Goal: Task Accomplishment & Management: Use online tool/utility

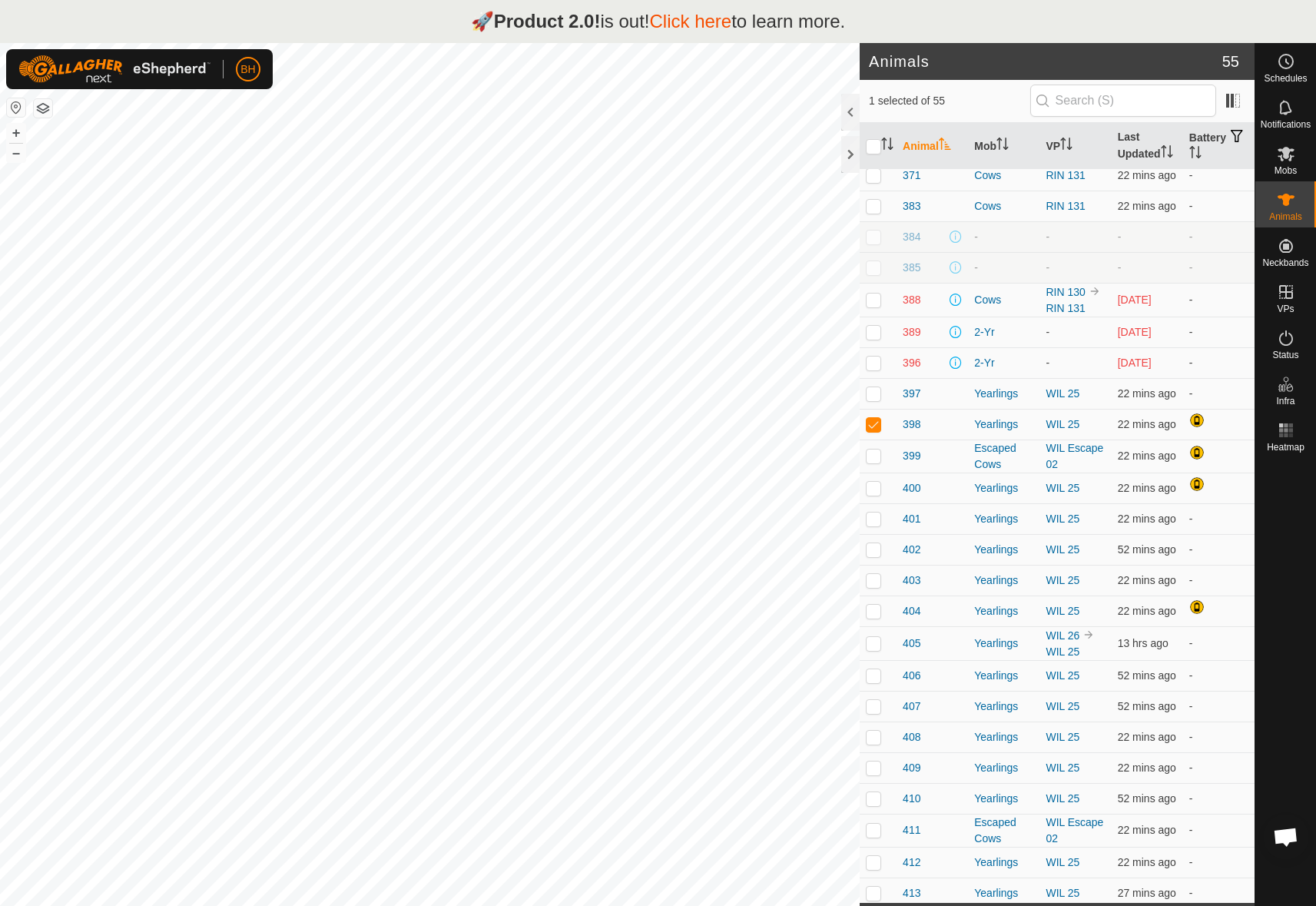
scroll to position [687, 0]
click at [1297, 564] on div at bounding box center [1285, 679] width 60 height 444
click at [694, 22] on link "Click here" at bounding box center [690, 21] width 82 height 21
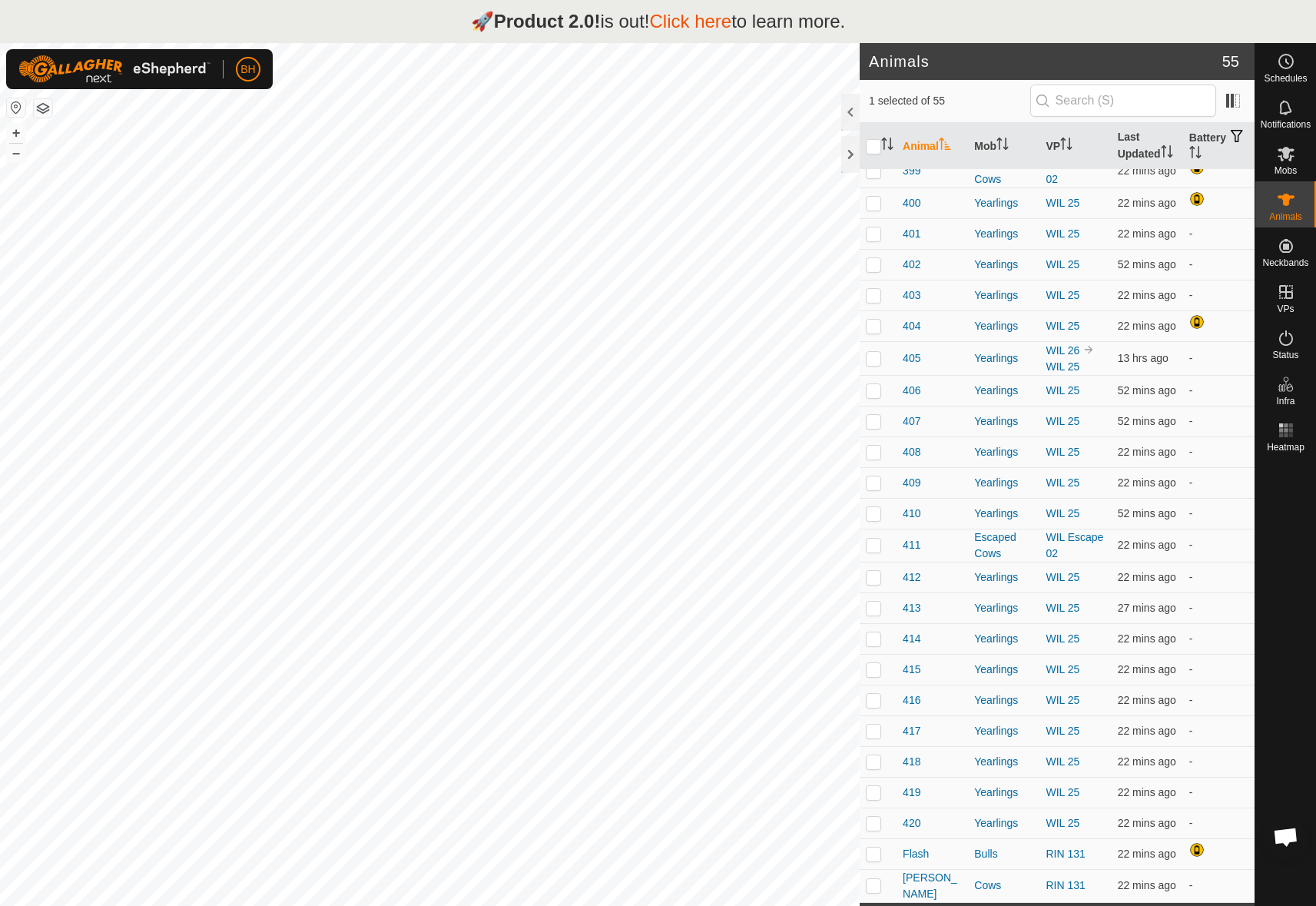
scroll to position [1105, 0]
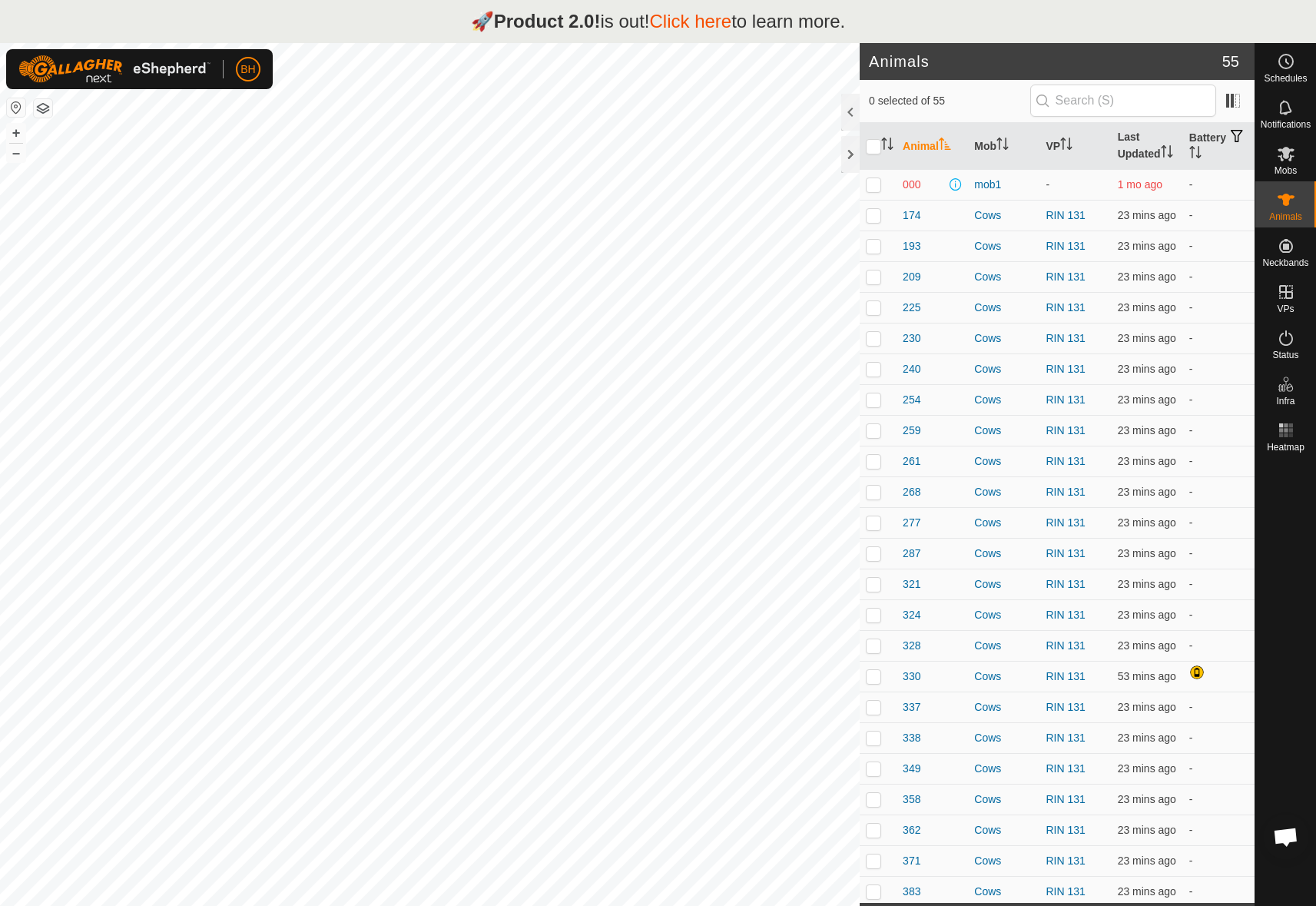
click at [717, 23] on link "Click here" at bounding box center [690, 21] width 82 height 21
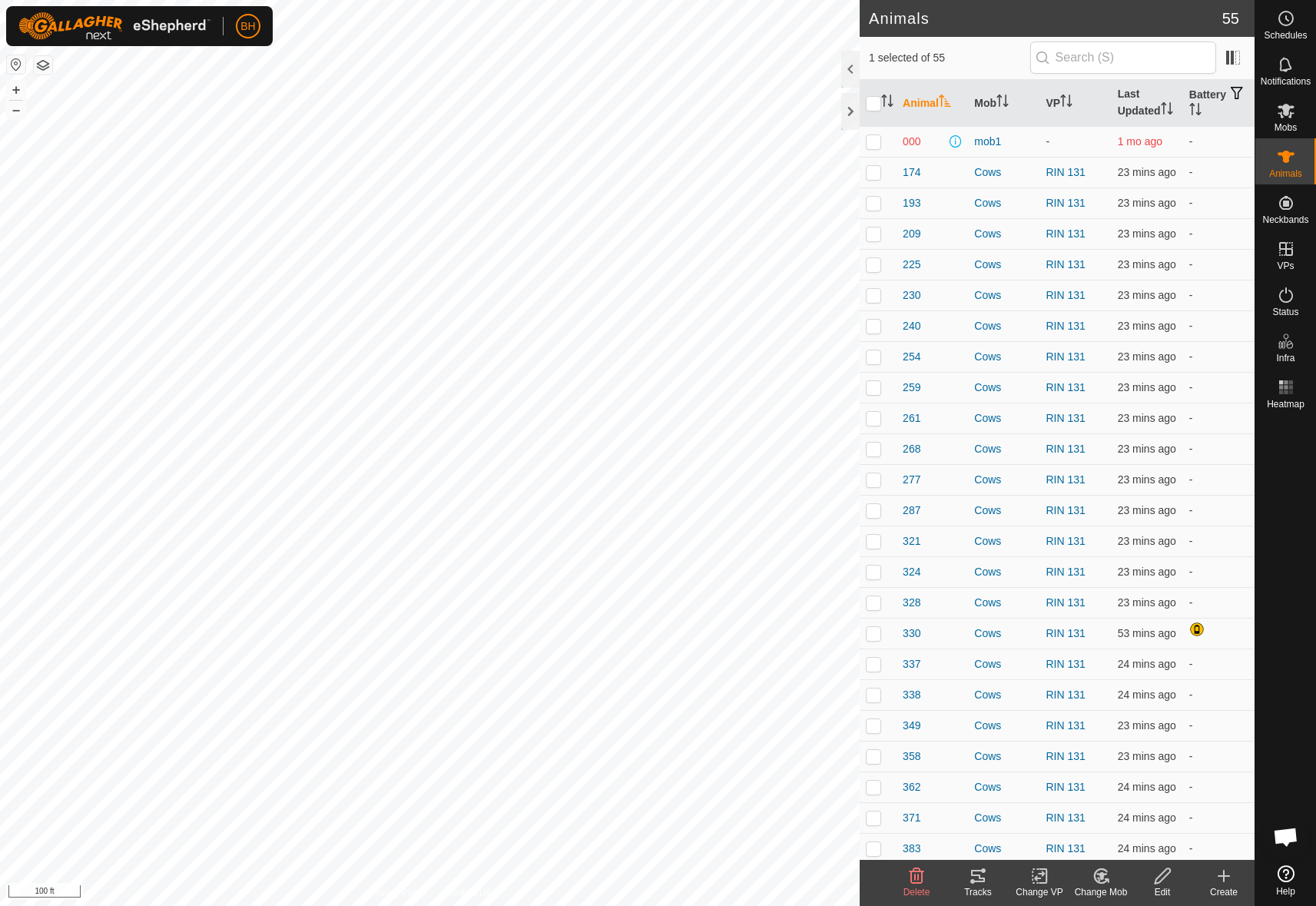
click at [1112, 888] on div "Change Mob" at bounding box center [1101, 892] width 61 height 14
click at [1154, 815] on link "Choose Mob..." at bounding box center [1148, 809] width 152 height 31
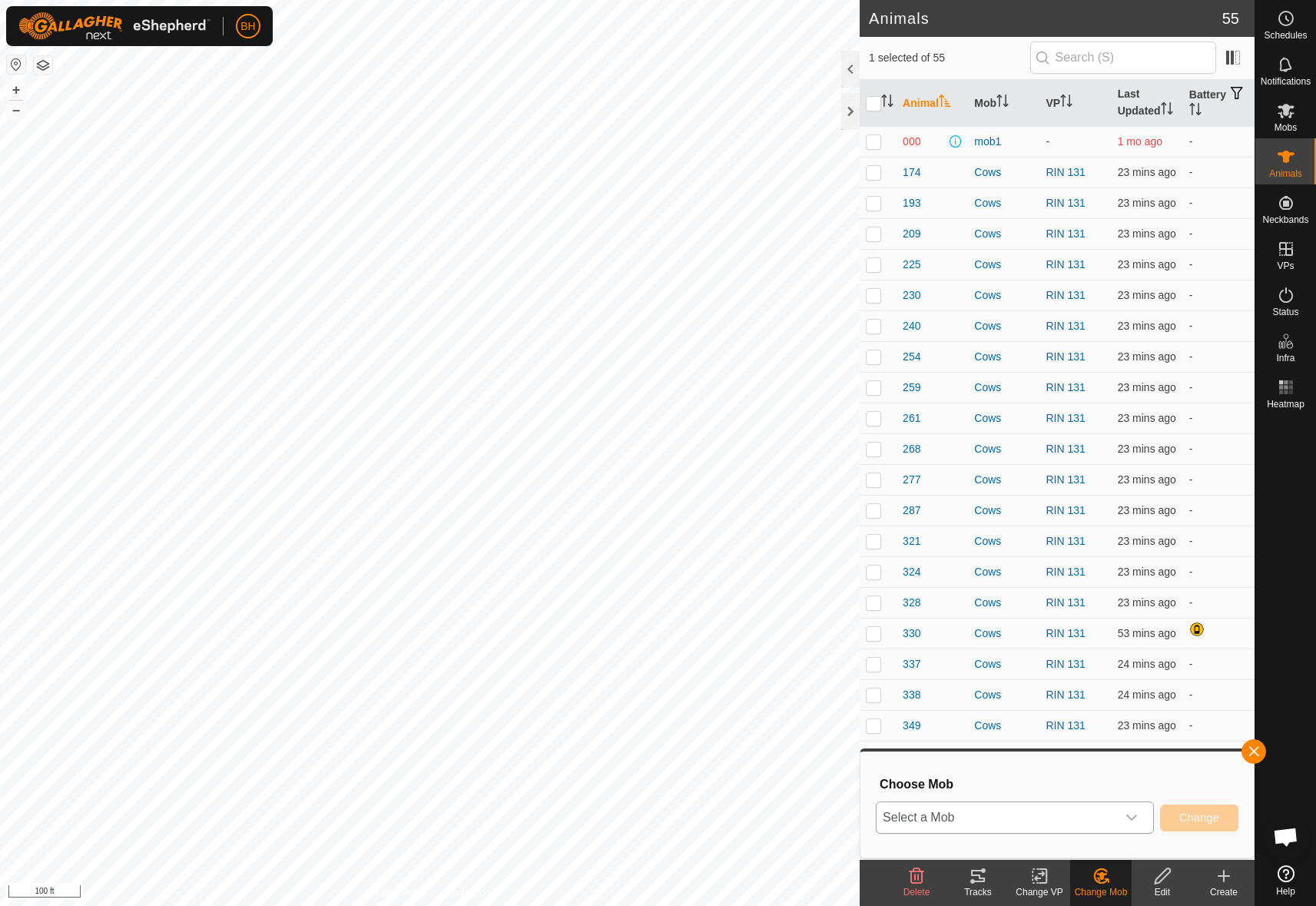
click at [1102, 816] on span "Select a Mob" at bounding box center [996, 817] width 240 height 31
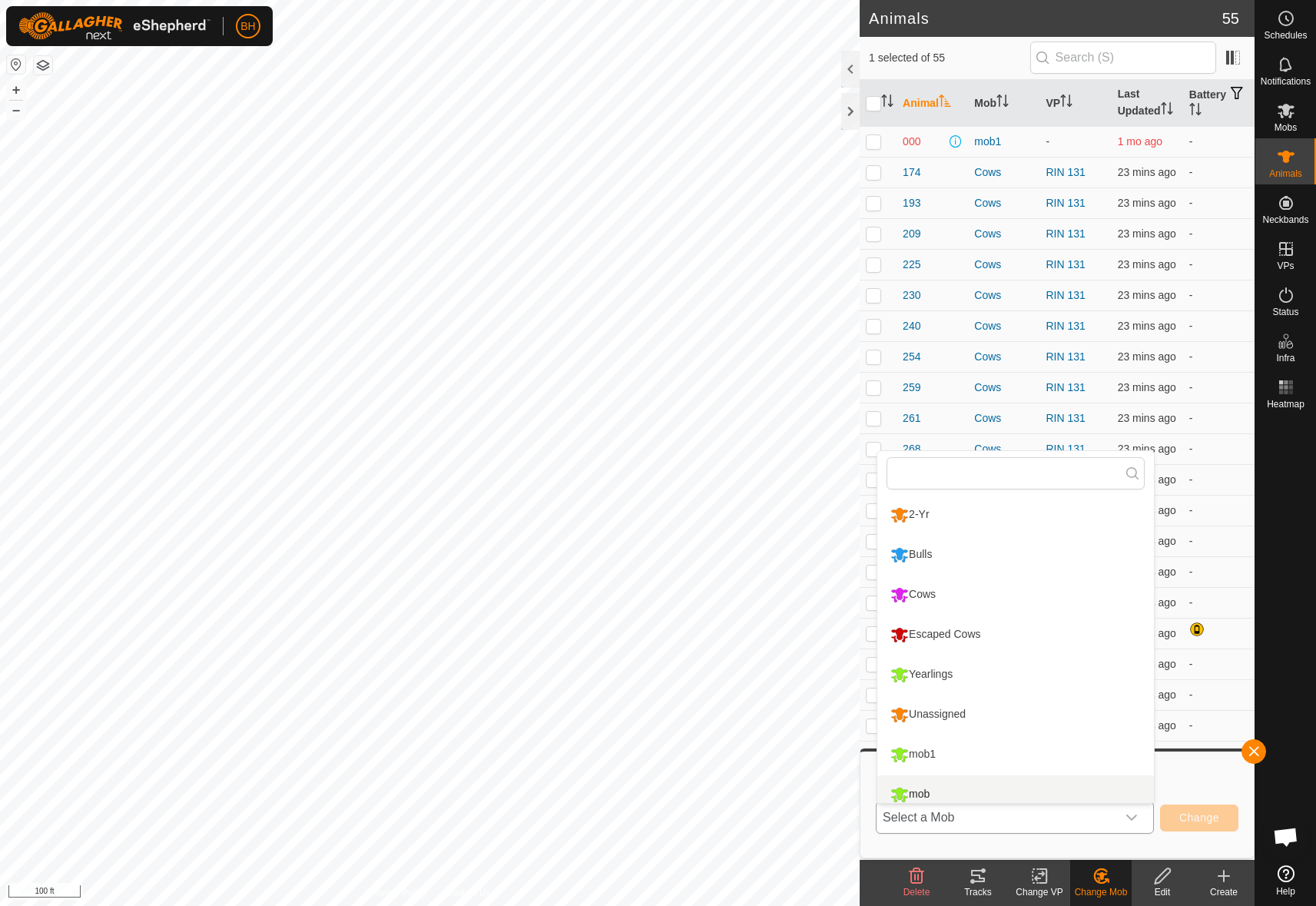
scroll to position [11, 0]
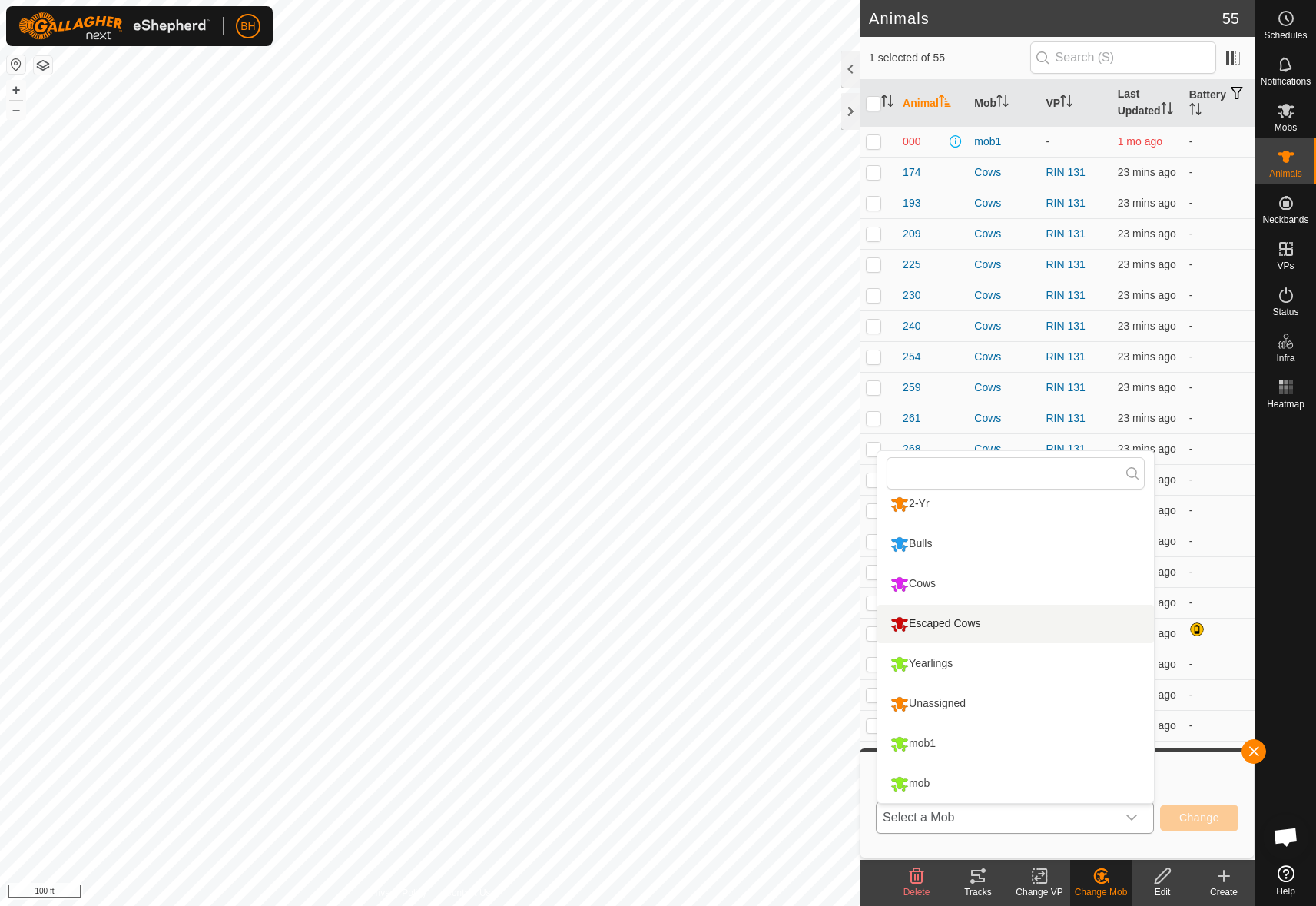
click at [1016, 615] on li "Escaped Cows" at bounding box center [1015, 624] width 276 height 39
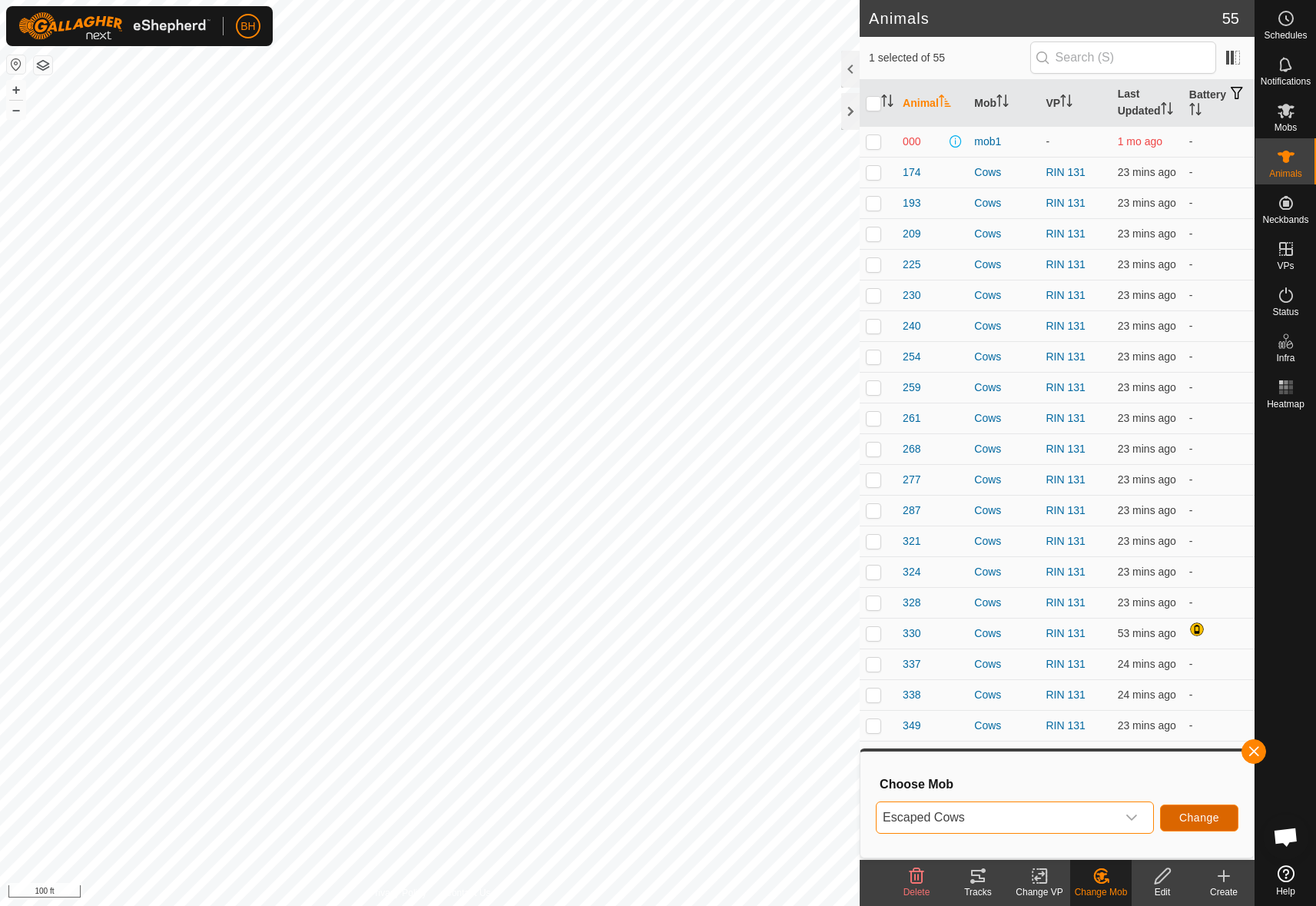
click at [1214, 821] on span "Change" at bounding box center [1199, 817] width 40 height 12
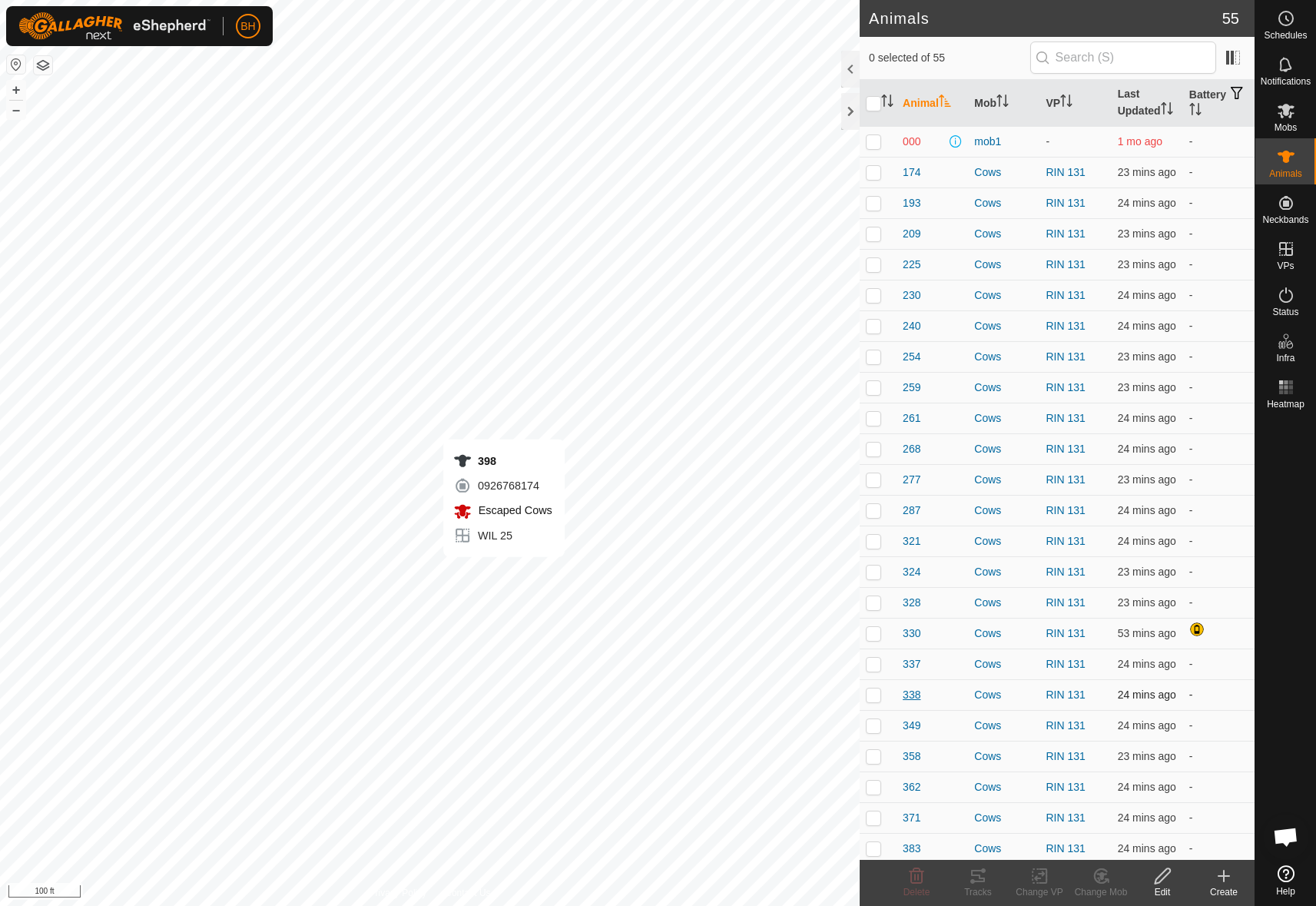
checkbox input "true"
click at [1034, 881] on icon at bounding box center [1039, 875] width 19 height 19
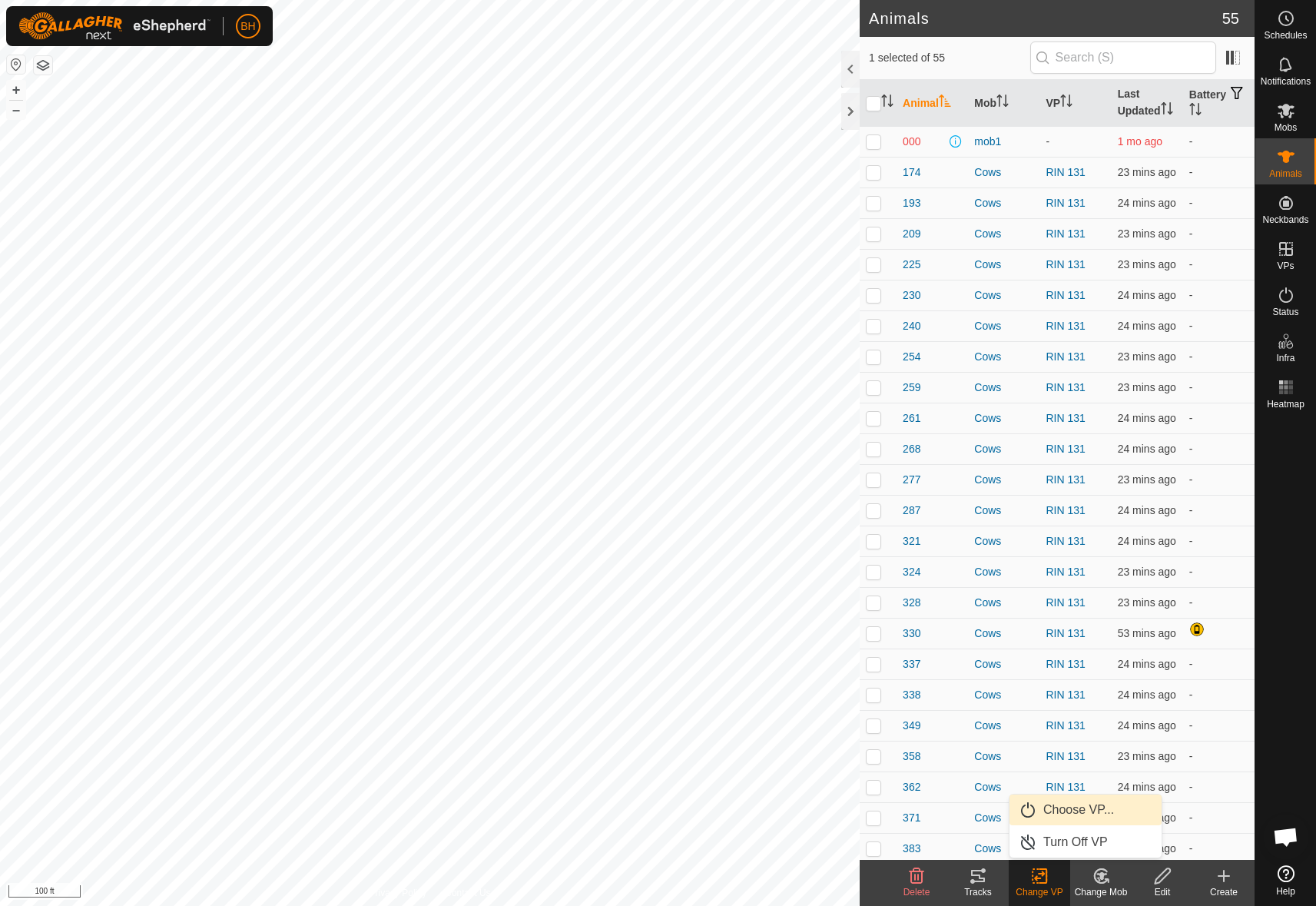
click at [1086, 812] on link "Choose VP..." at bounding box center [1085, 809] width 152 height 31
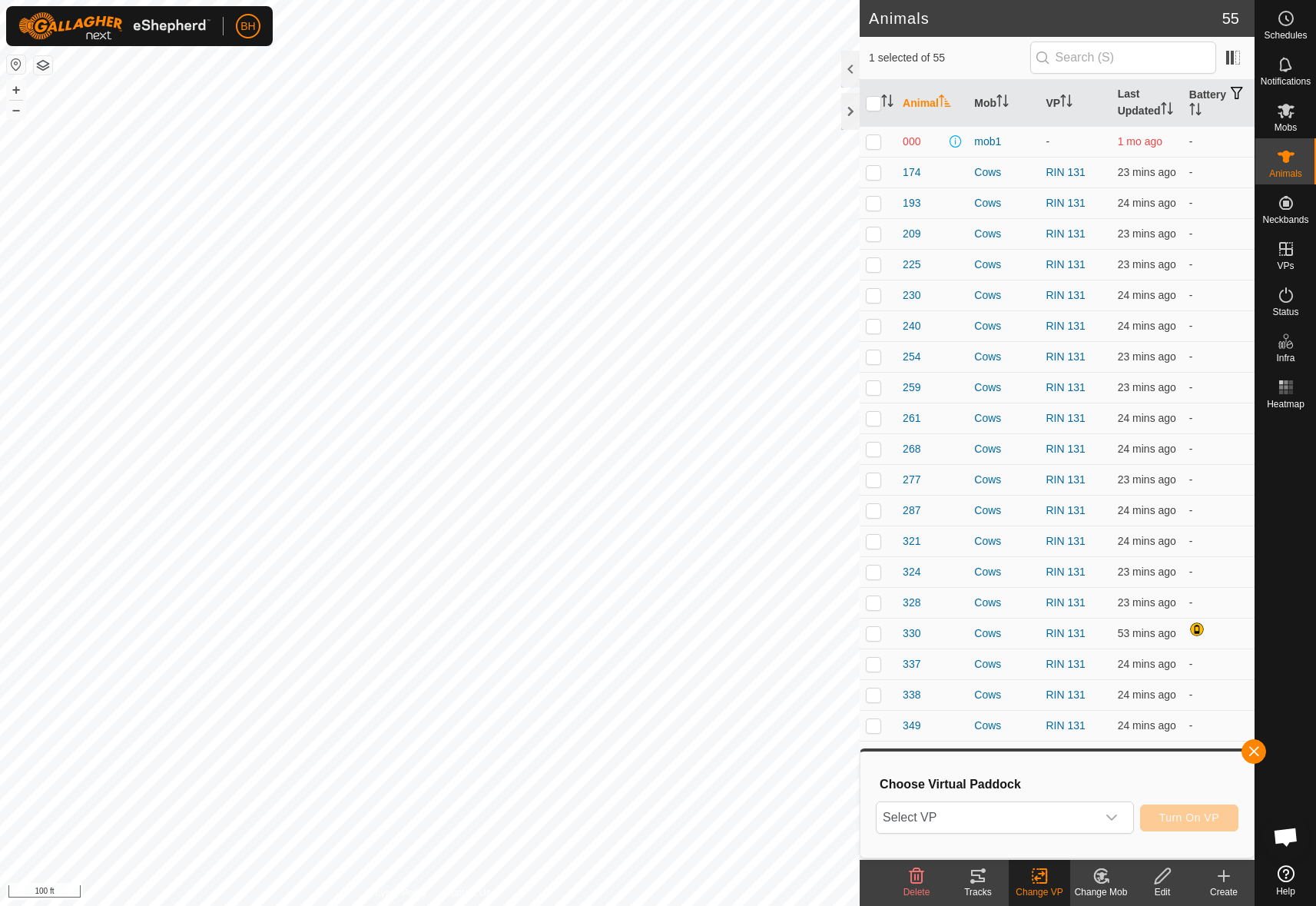
click at [1086, 812] on span "Select VP" at bounding box center [986, 817] width 220 height 31
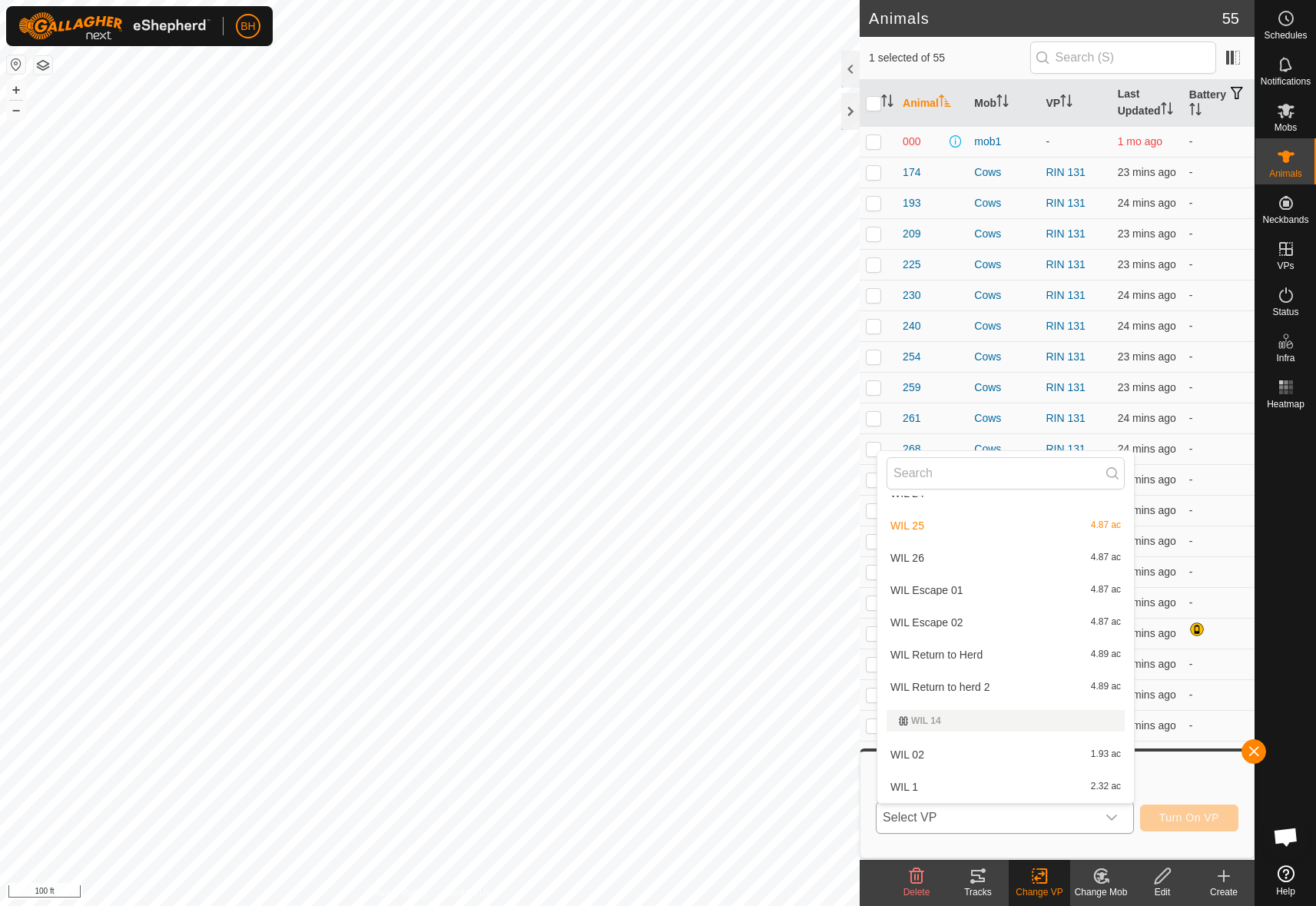
scroll to position [2765, 0]
click at [1004, 622] on li "WIL Escape 02 4.87 ac" at bounding box center [1005, 620] width 256 height 31
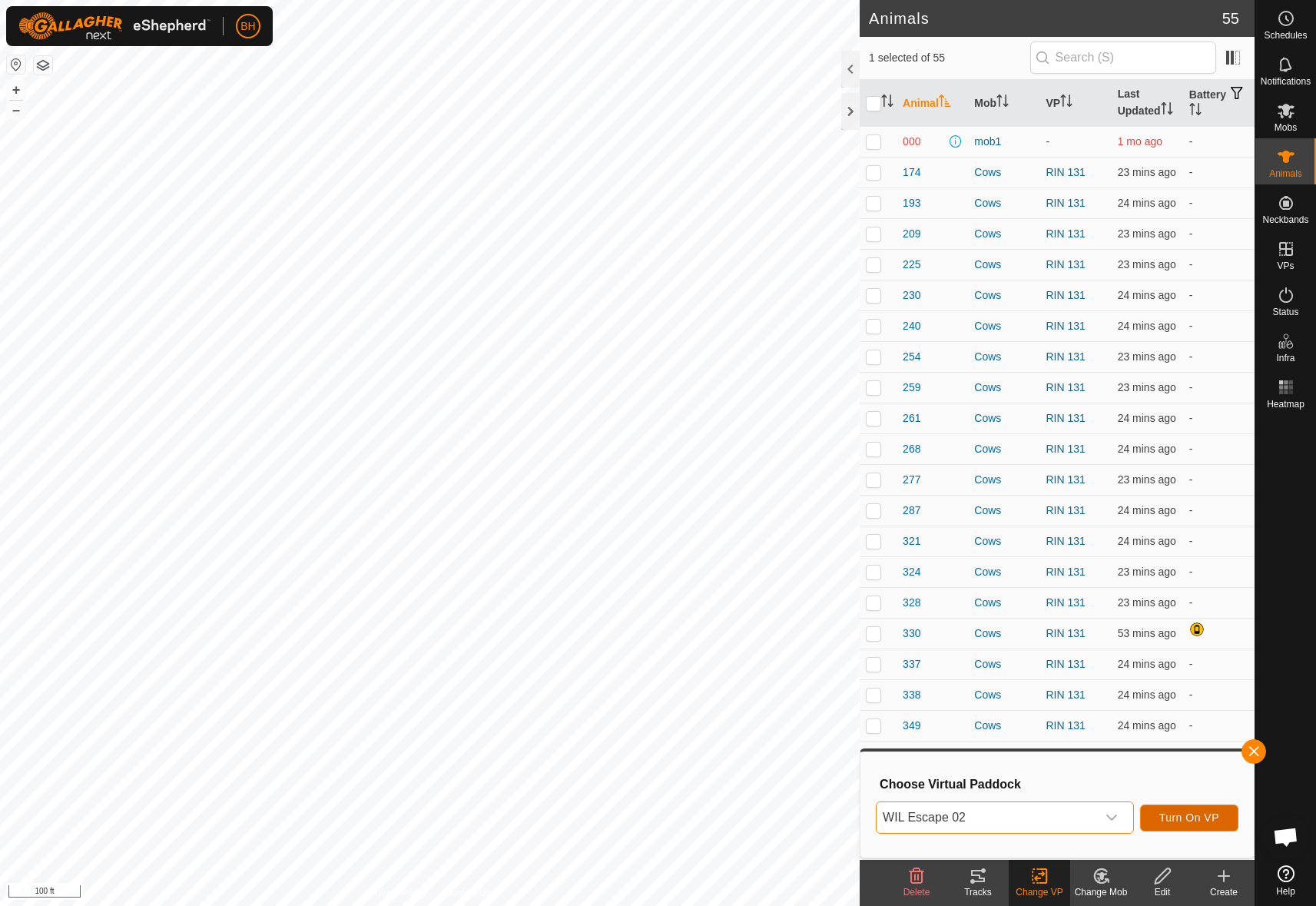
click at [1204, 821] on span "Turn On VP" at bounding box center [1189, 817] width 60 height 12
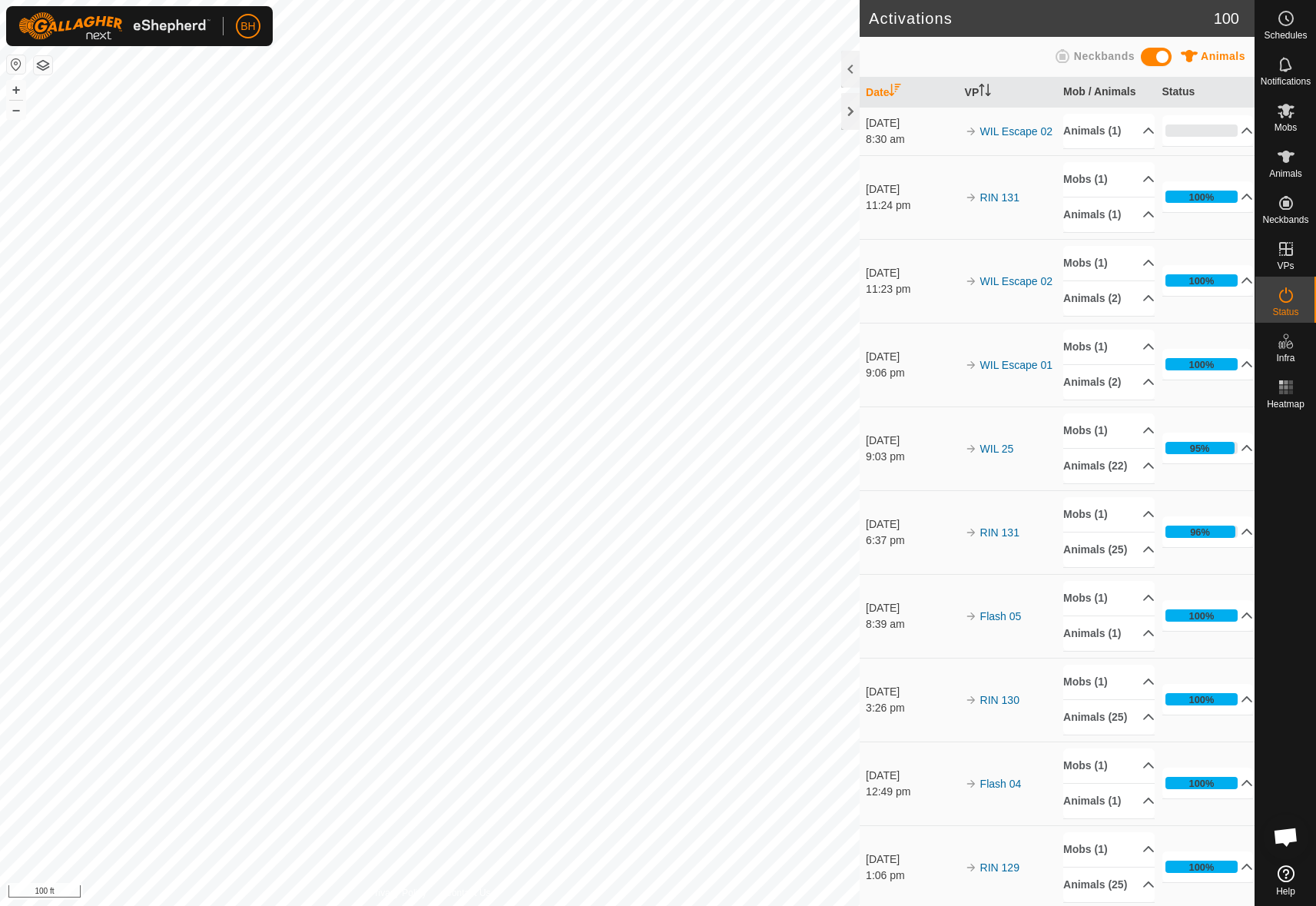
click at [0, 255] on html "BH Schedules Notifications Mobs Animals Neckbands VPs Status Infra Heatmap Help…" at bounding box center [658, 453] width 1316 height 906
click at [1177, 244] on link "In Rotation" at bounding box center [1188, 248] width 132 height 31
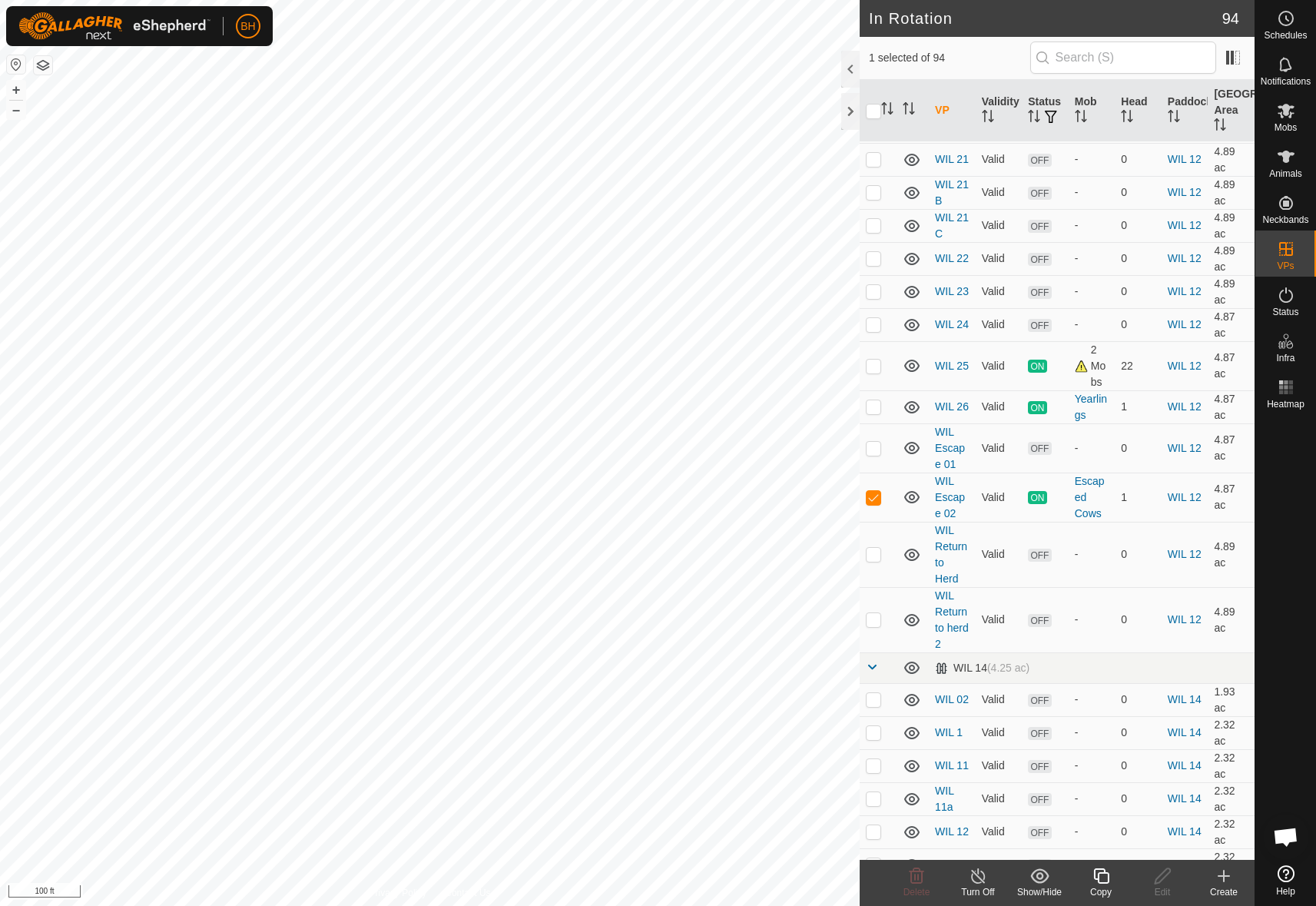
scroll to position [2766, 0]
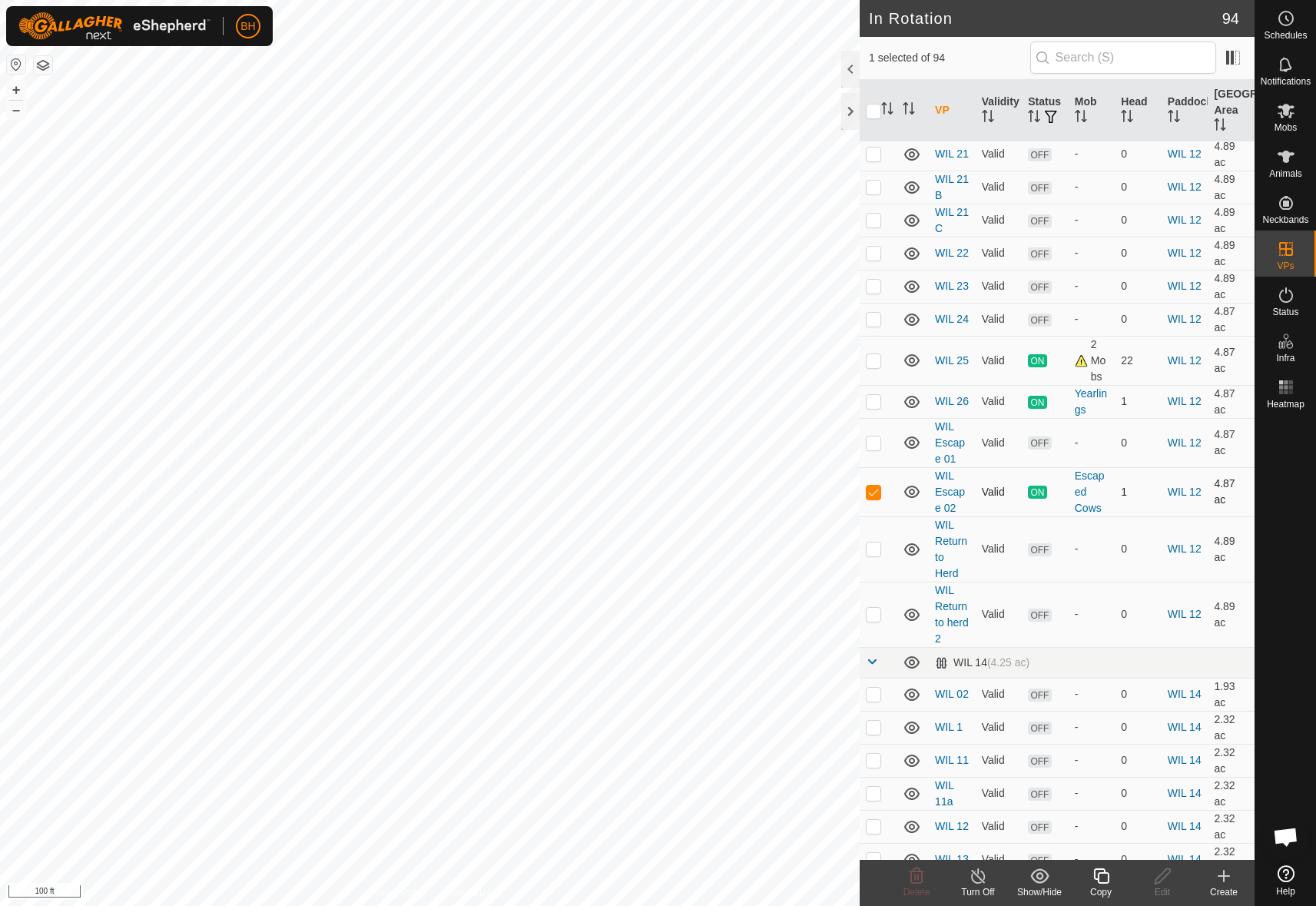
click at [880, 485] on p-checkbox at bounding box center [873, 491] width 16 height 12
checkbox input "false"
click at [877, 395] on p-checkbox at bounding box center [873, 401] width 16 height 12
checkbox input "true"
click at [873, 336] on td at bounding box center [877, 360] width 37 height 50
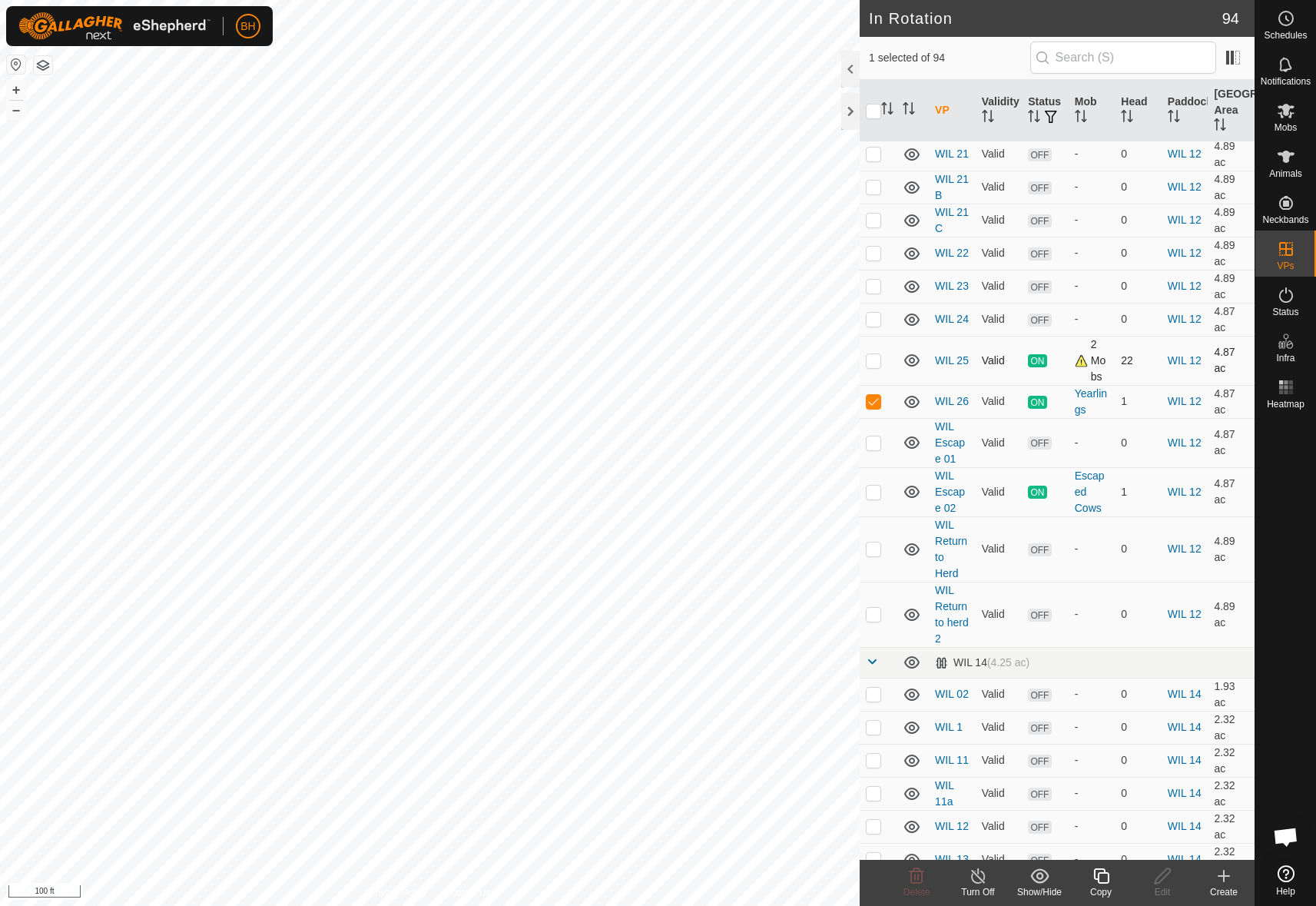
checkbox input "true"
click at [876, 395] on p-checkbox at bounding box center [873, 401] width 16 height 12
checkbox input "false"
click at [865, 354] on p-checkbox at bounding box center [873, 360] width 16 height 12
checkbox input "false"
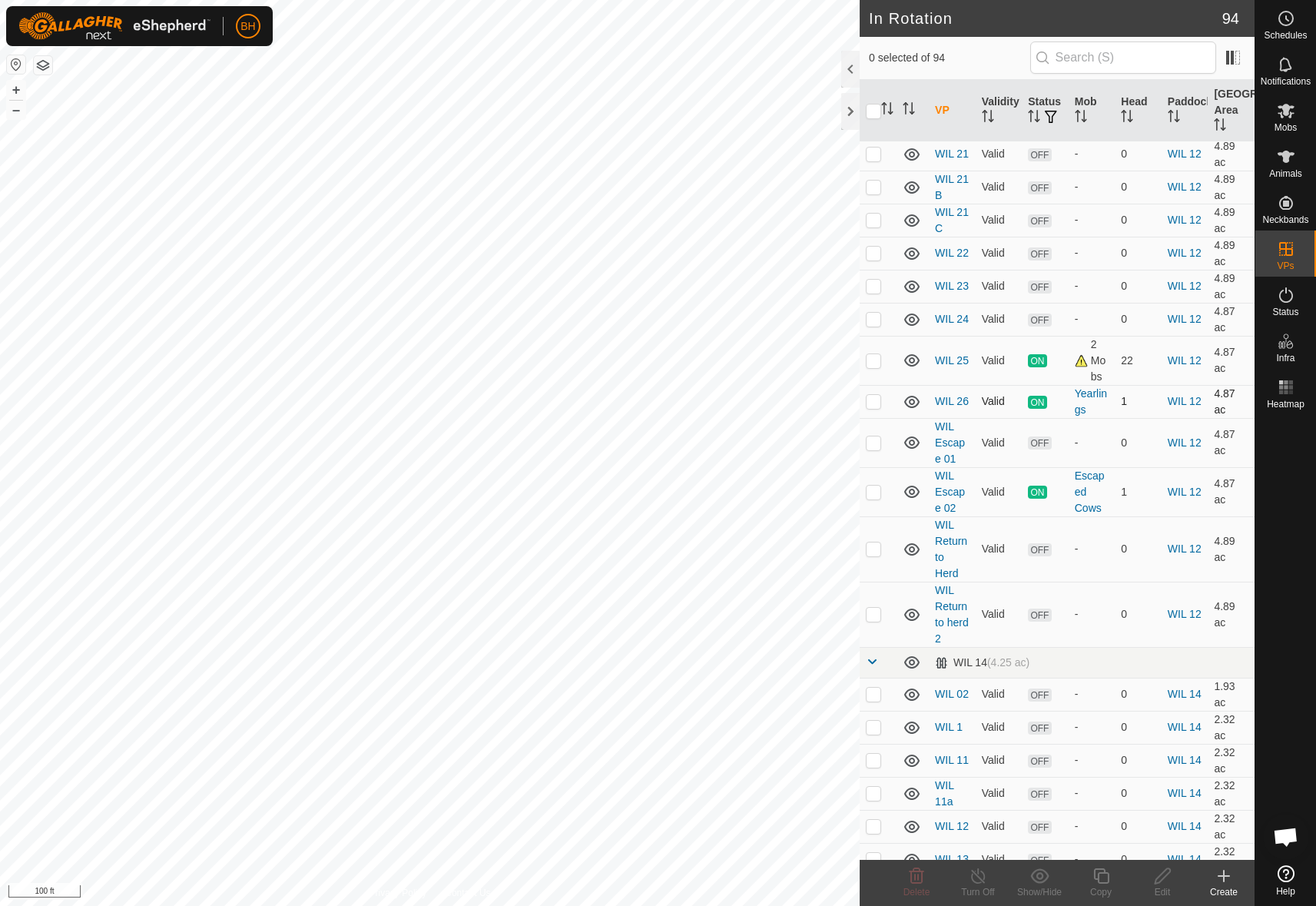
click at [875, 395] on p-checkbox at bounding box center [873, 401] width 16 height 12
checkbox input "true"
click at [1101, 879] on icon at bounding box center [1101, 875] width 19 height 19
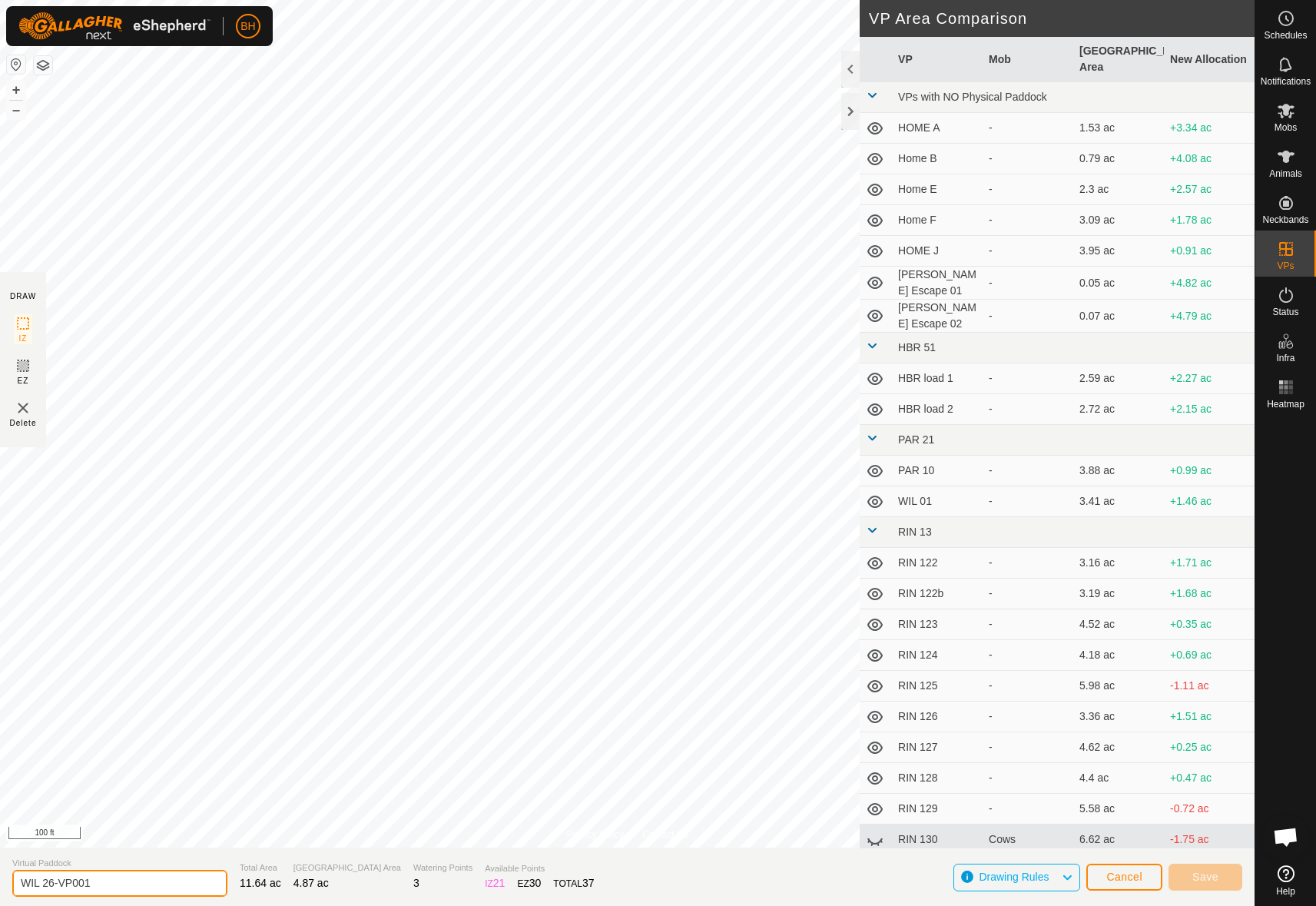
drag, startPoint x: 60, startPoint y: 877, endPoint x: 174, endPoint y: 899, distance: 116.1
click at [174, 899] on section "Virtual [PERSON_NAME] 26-VP001 Total Area 11.64 ac Grazing Area 4.87 ac Waterin…" at bounding box center [627, 876] width 1255 height 58
type input "WIL 27"
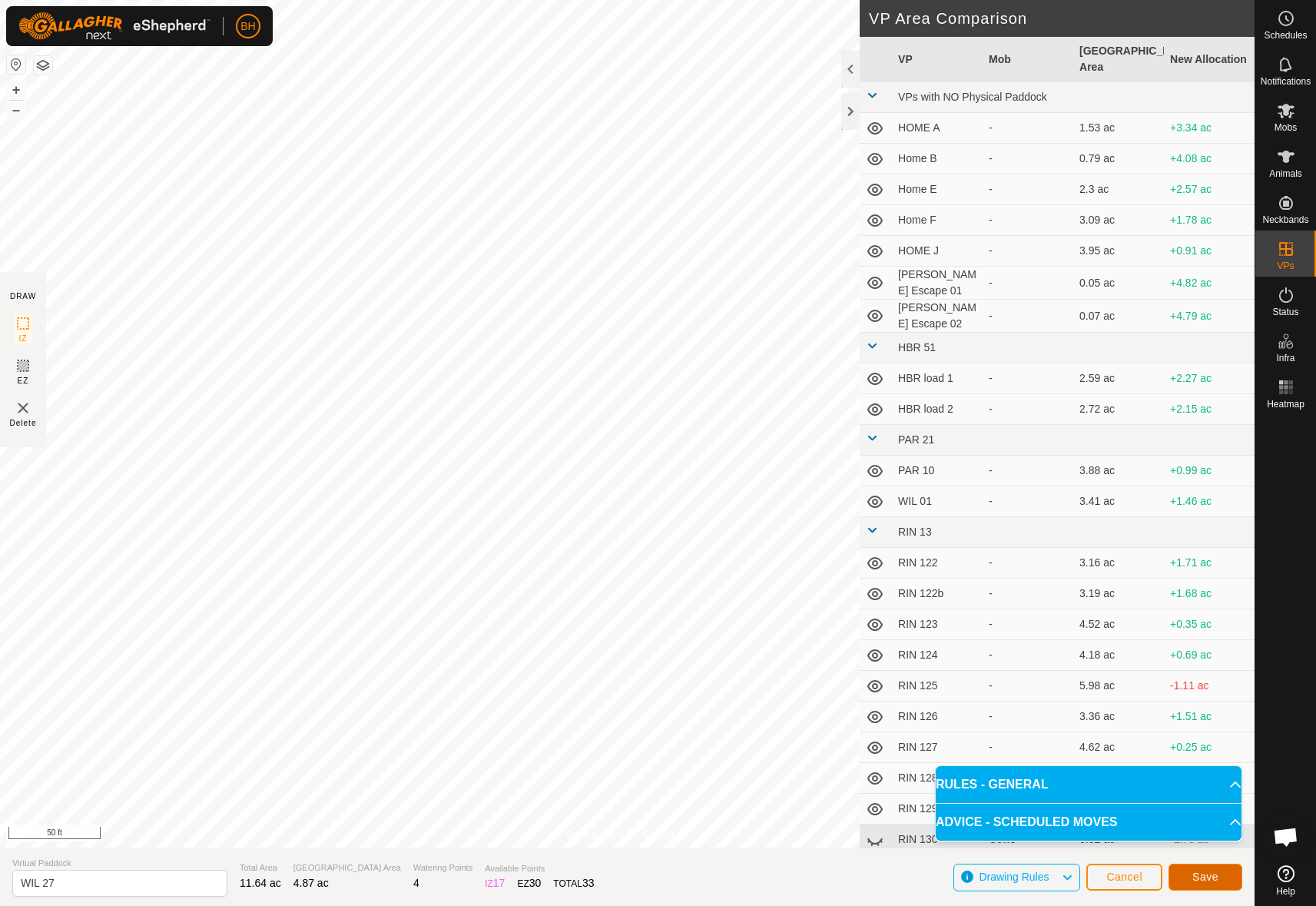
click at [1205, 882] on span "Save" at bounding box center [1205, 876] width 26 height 12
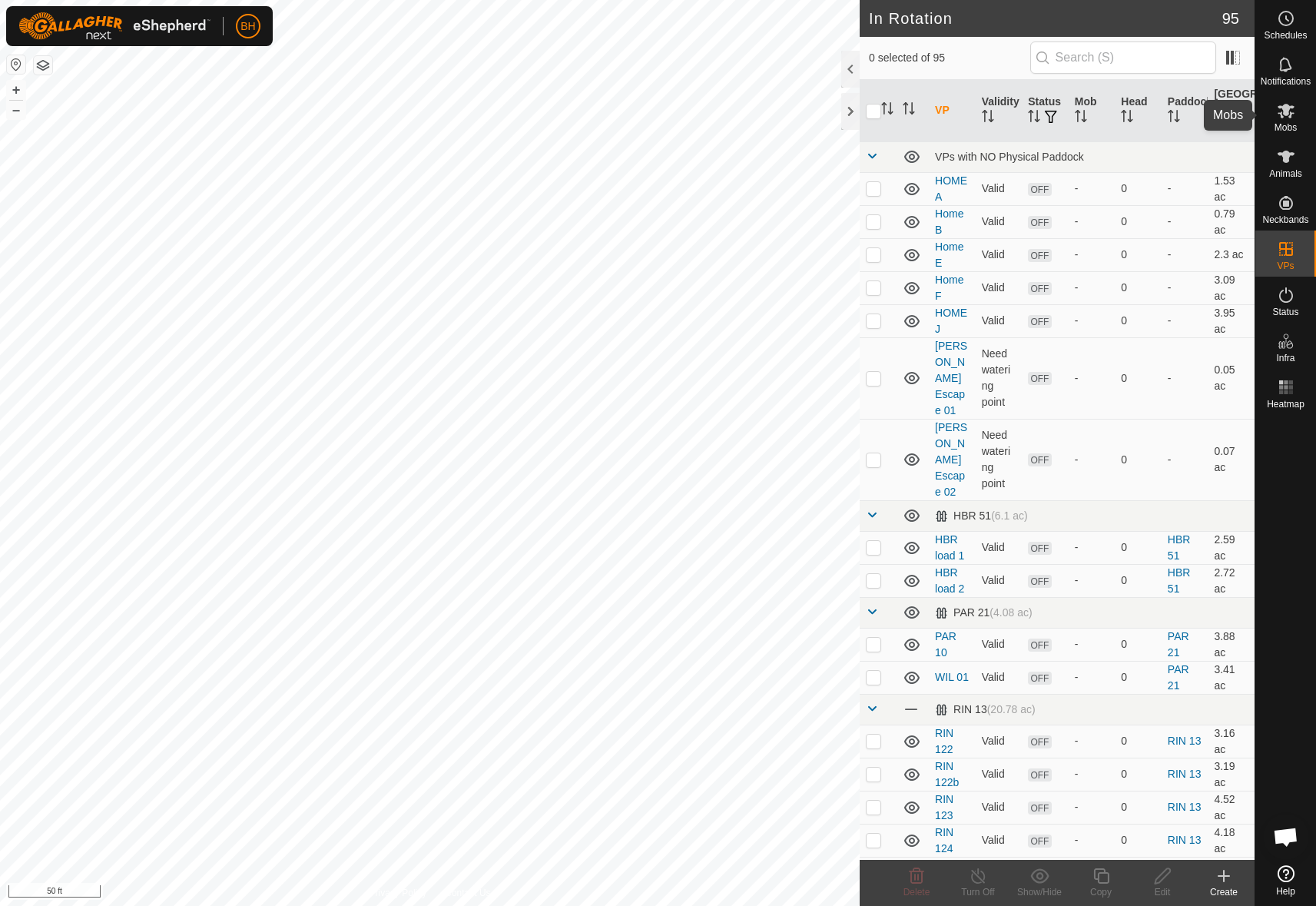
click at [1287, 125] on span "Mobs" at bounding box center [1285, 127] width 23 height 9
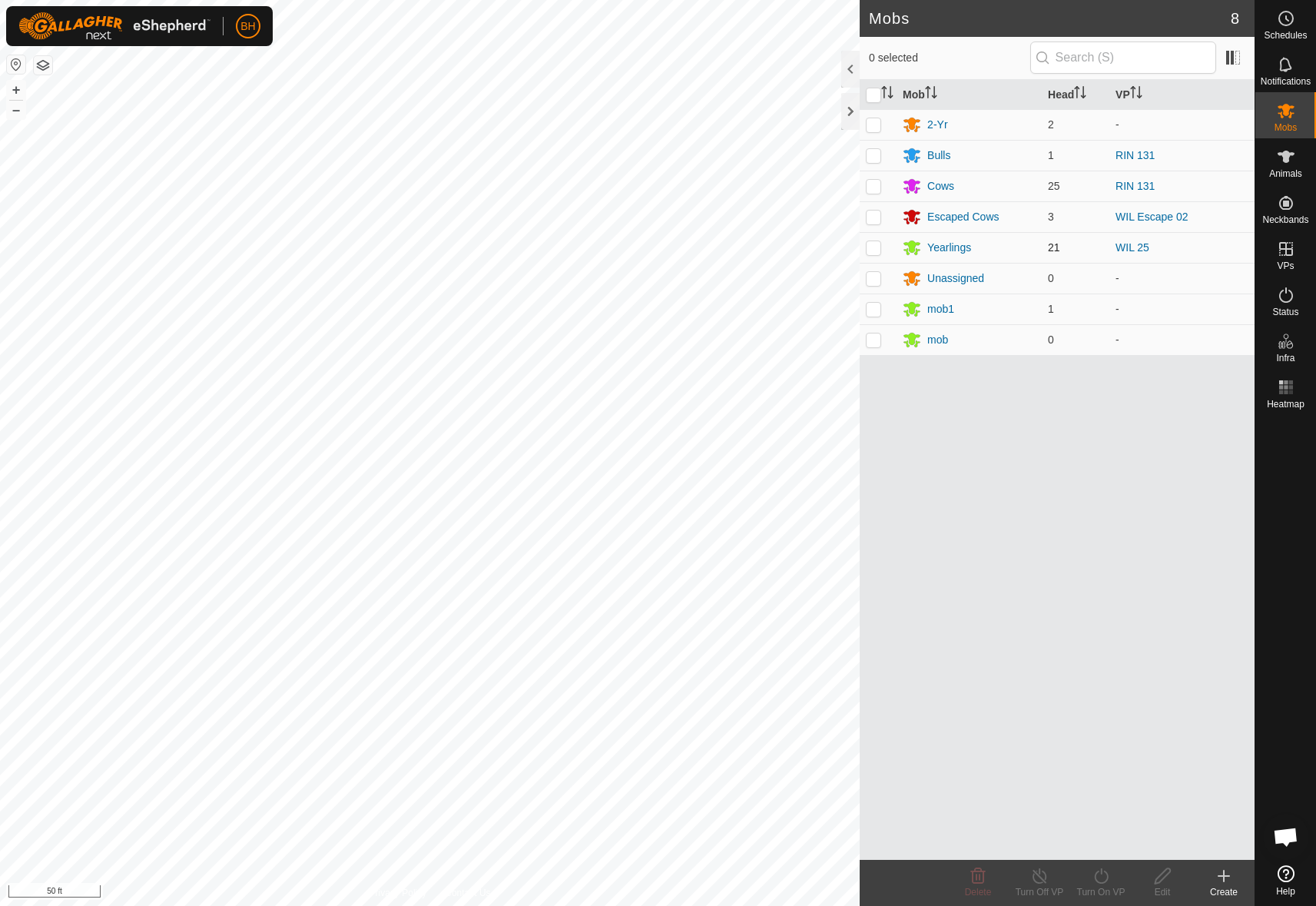
click at [879, 248] on p-checkbox at bounding box center [873, 248] width 16 height 12
checkbox input "true"
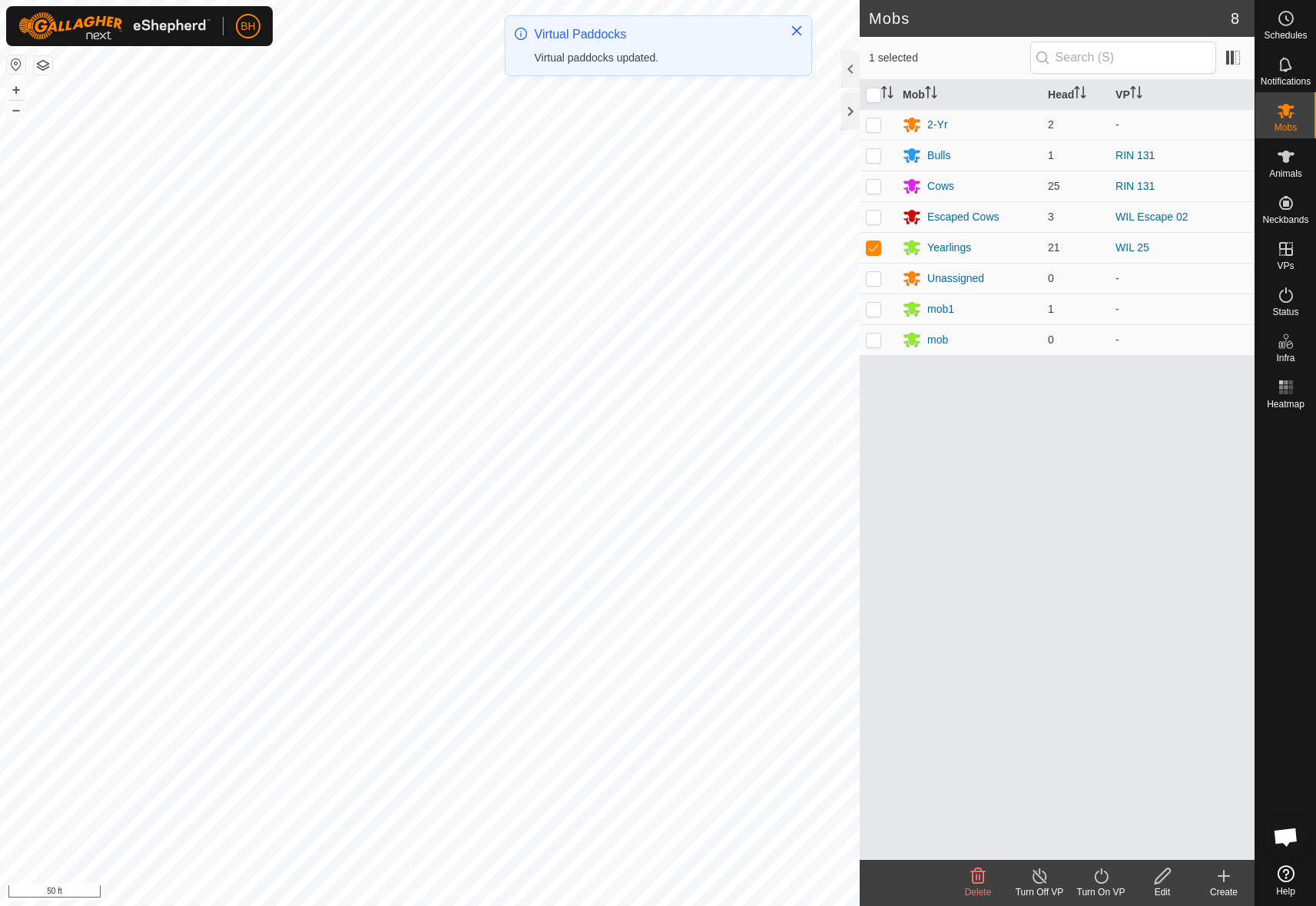
click at [1105, 881] on icon at bounding box center [1101, 876] width 14 height 16
click at [1122, 848] on link "Now" at bounding box center [1148, 842] width 152 height 31
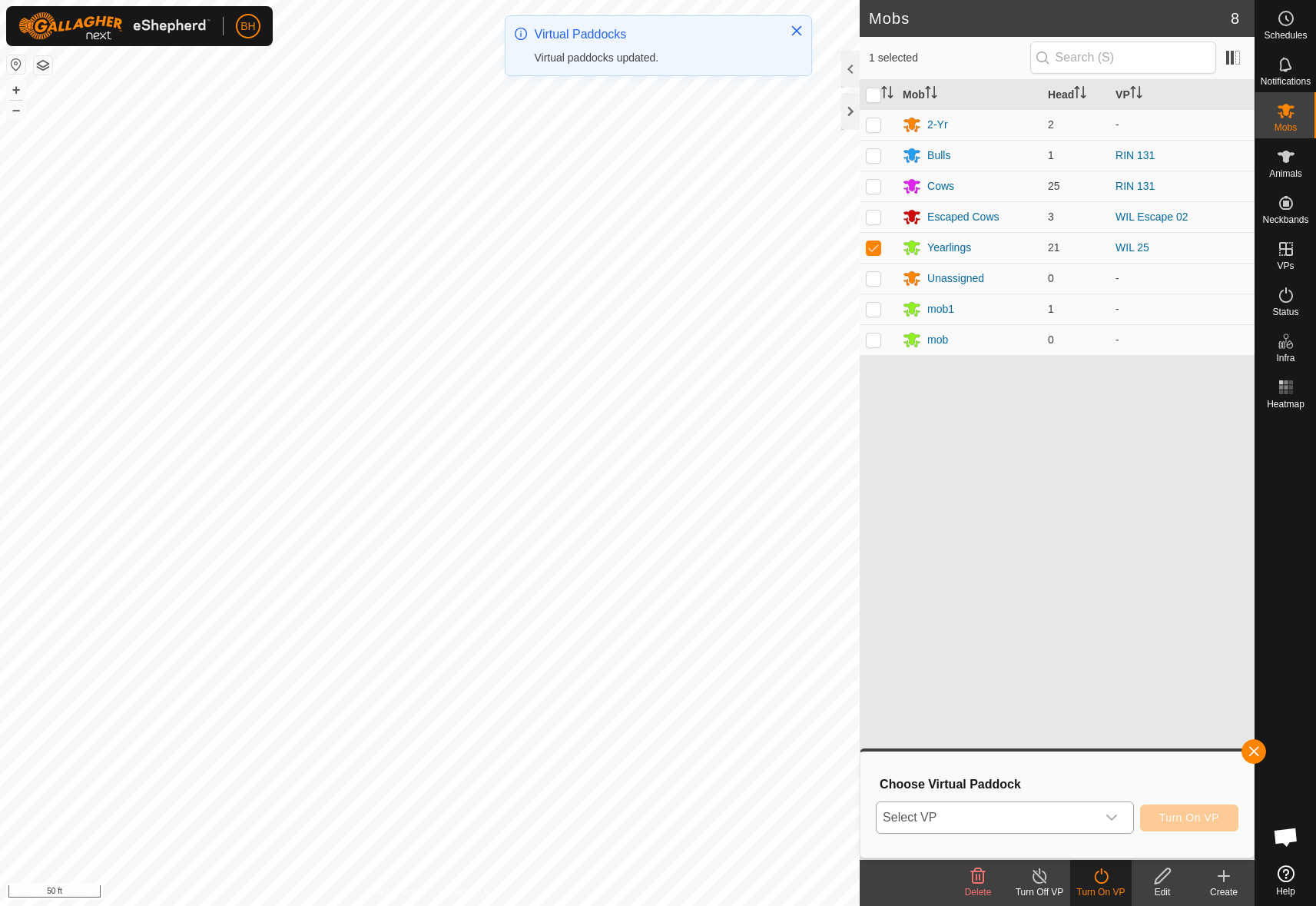
click at [1116, 816] on icon "dropdown trigger" at bounding box center [1111, 817] width 11 height 6
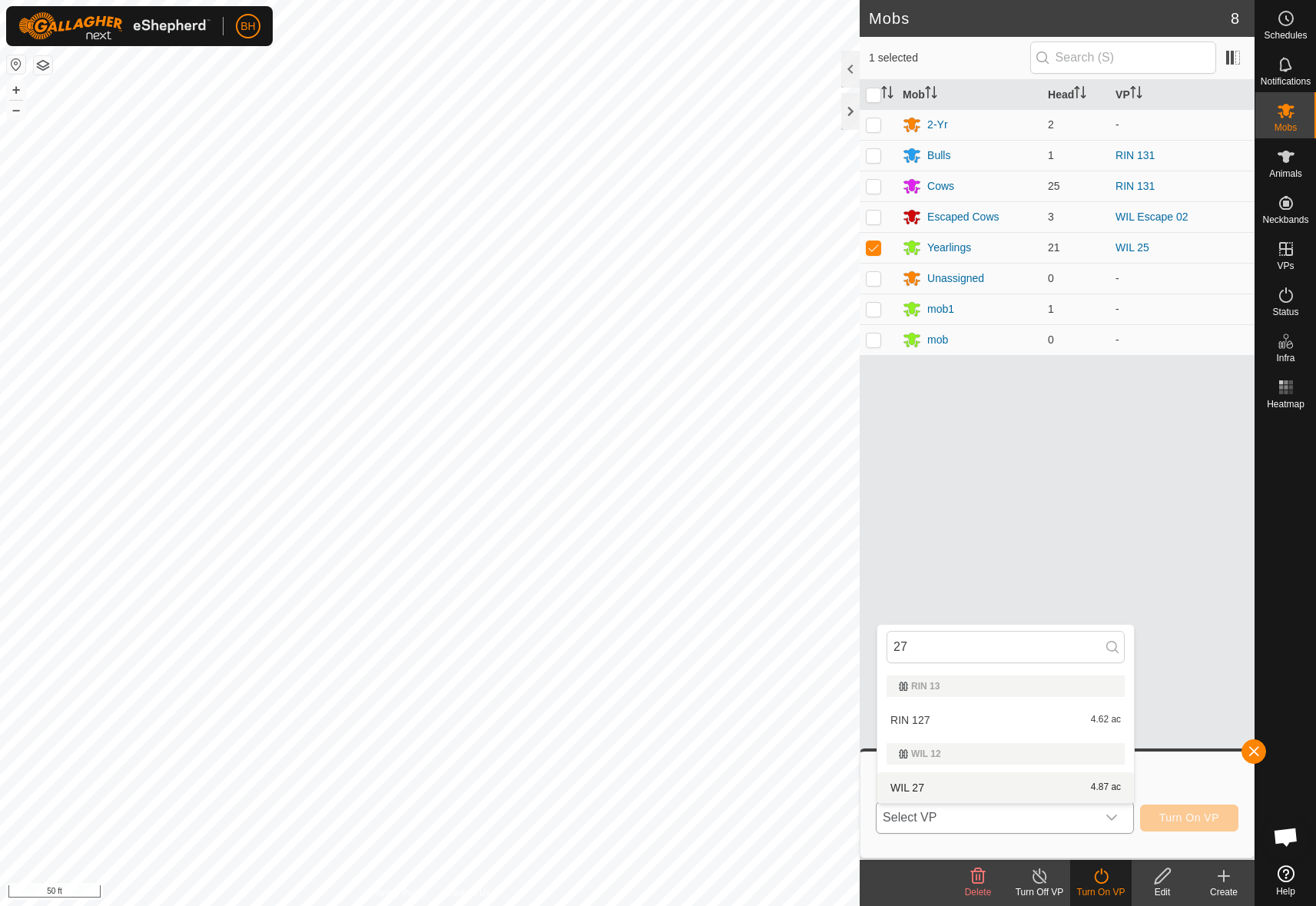
type input "27"
click at [967, 782] on li "WIL 27 4.87 ac" at bounding box center [1005, 787] width 256 height 31
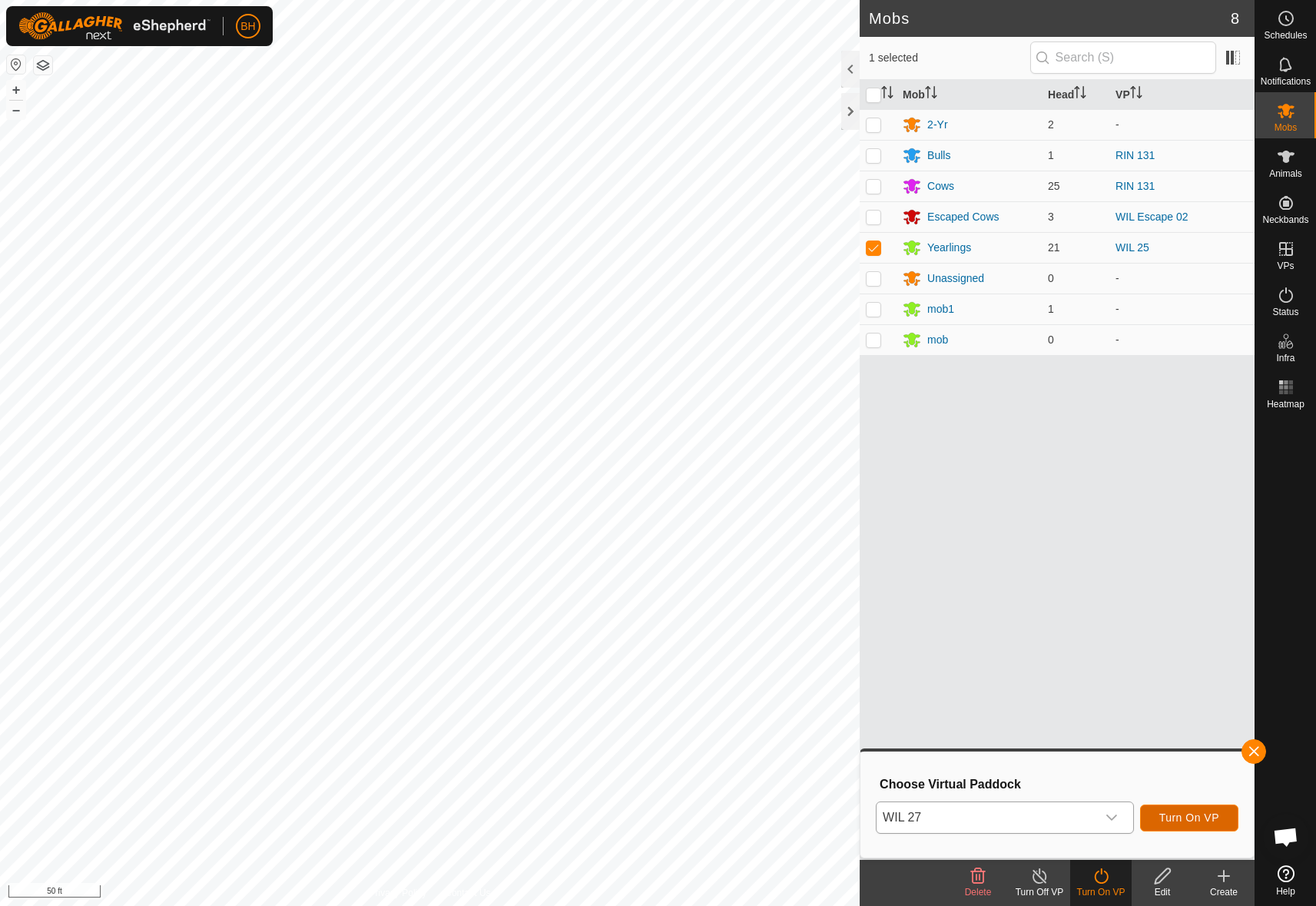
click at [1181, 821] on span "Turn On VP" at bounding box center [1189, 817] width 60 height 12
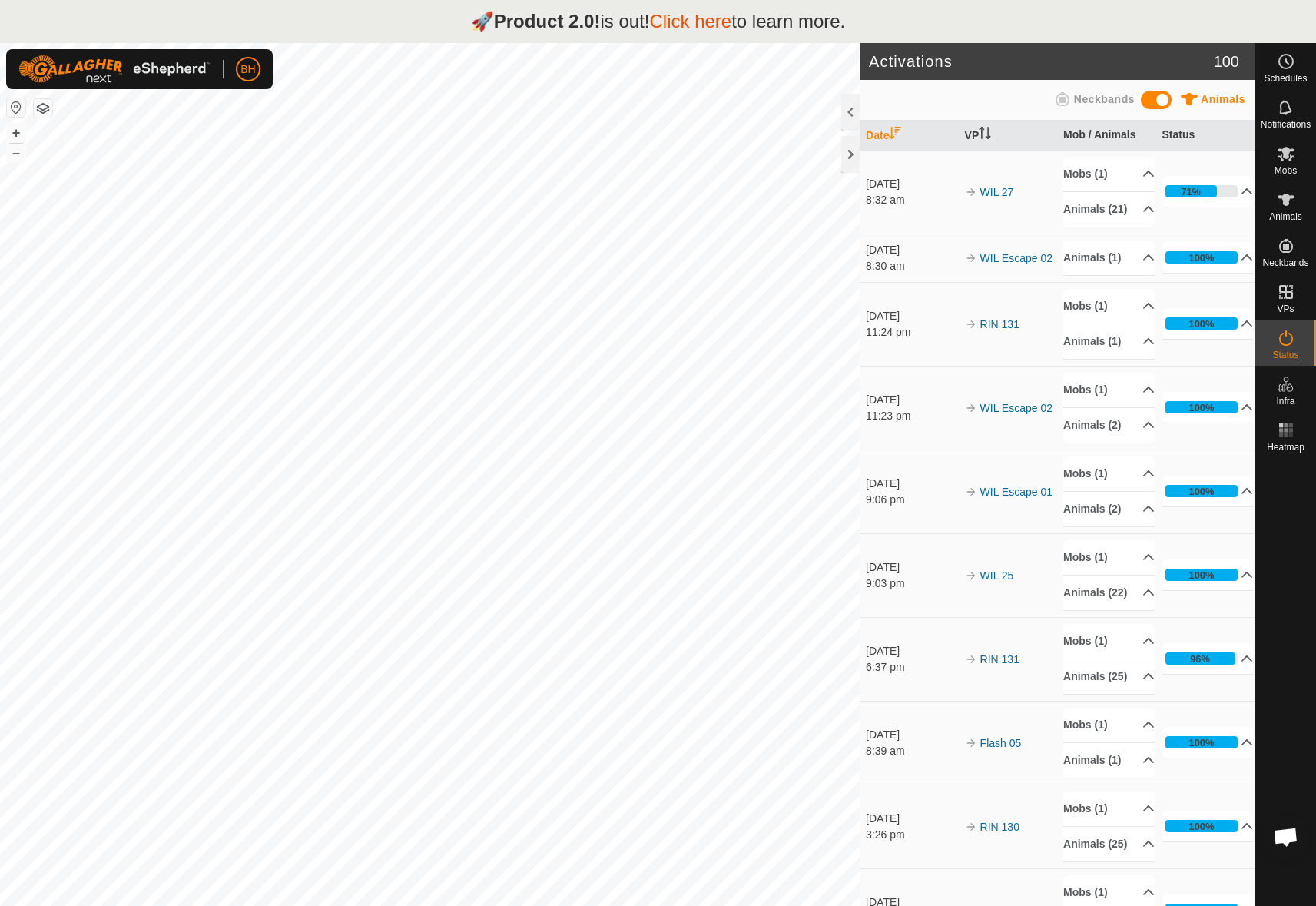
click at [684, 22] on link "Click here" at bounding box center [690, 21] width 82 height 21
